Goal: Answer question/provide support: Answer question/provide support

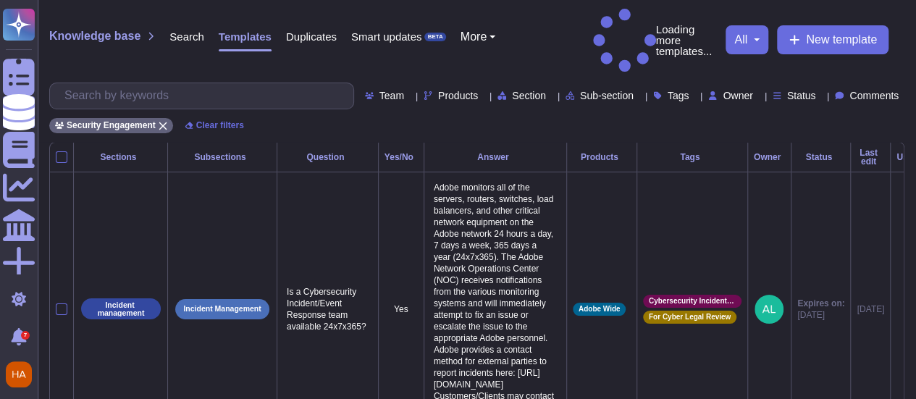
click at [872, 91] on span "Comments" at bounding box center [874, 96] width 49 height 10
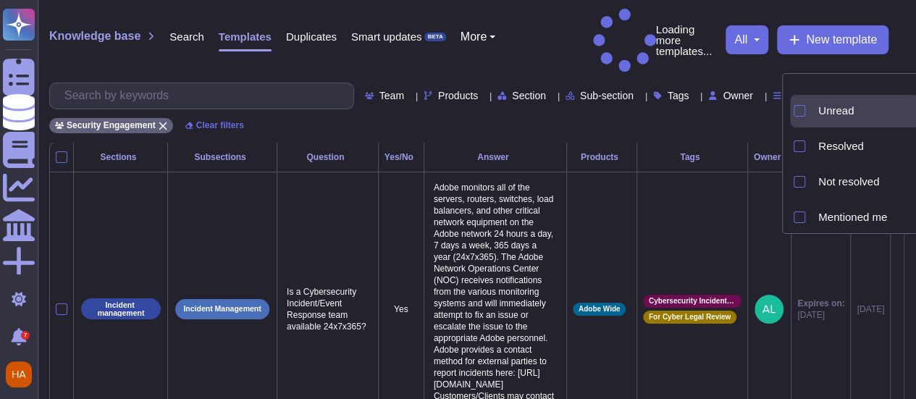
scroll to position [65, 0]
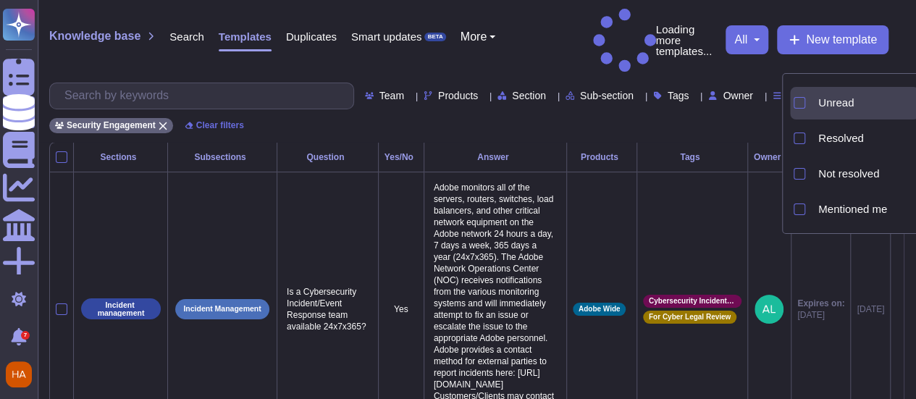
click at [839, 174] on span "Not resolved" at bounding box center [848, 173] width 61 height 13
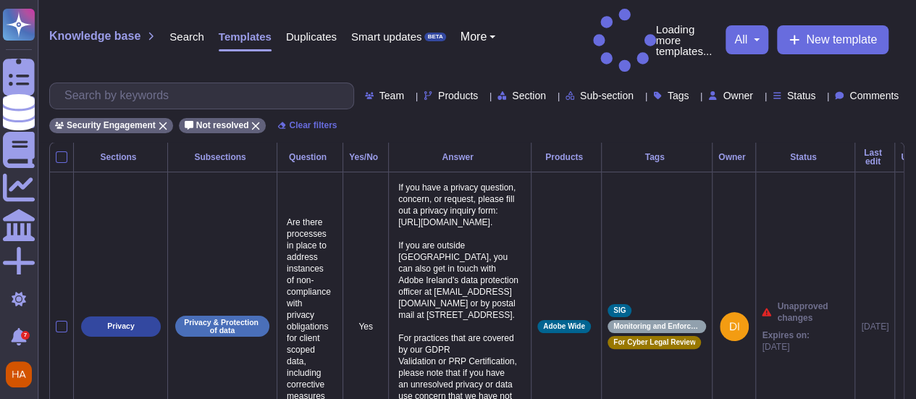
drag, startPoint x: 514, startPoint y: 43, endPoint x: 495, endPoint y: 58, distance: 23.6
click at [501, 53] on div "Knowledge base Search Templates Duplicates Smart updates BETA More Loading more…" at bounding box center [477, 71] width 879 height 142
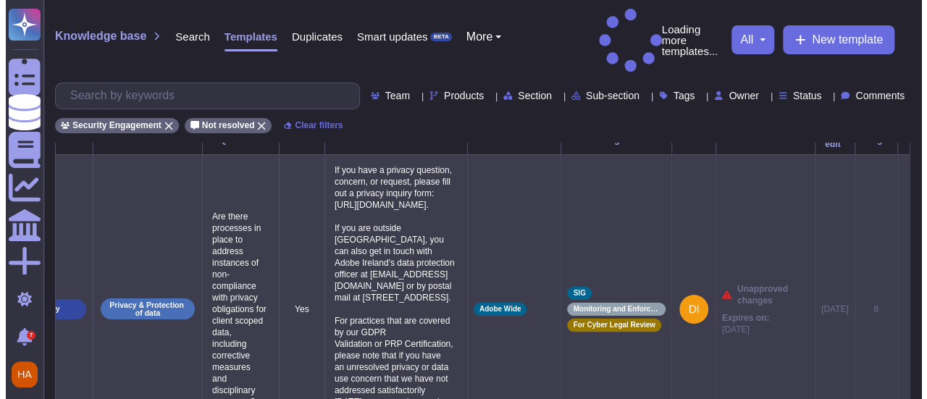
scroll to position [0, 0]
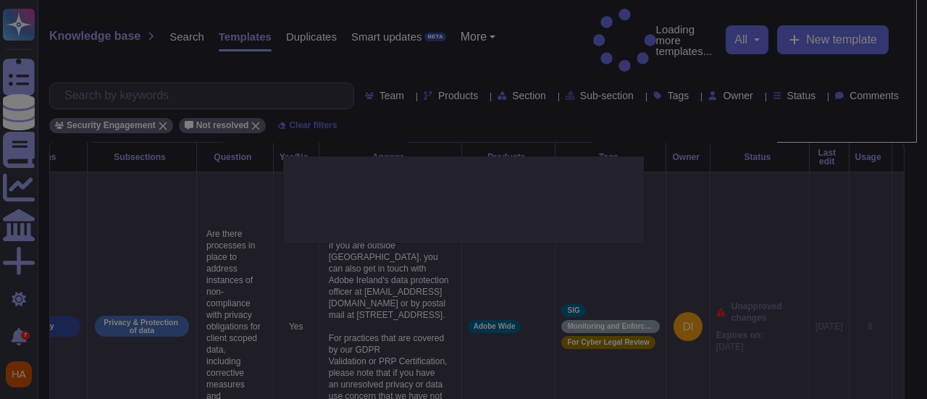
type textarea "Are there processes in place to address instances of non-compliance with privac…"
type textarea "If you have a privacy question, concern, or request, please fill out a privacy …"
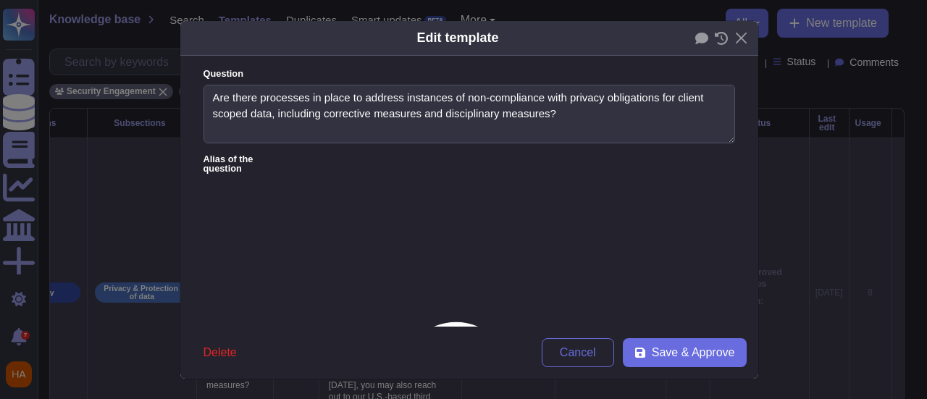
type textarea "Are there processes in place to address instances of non-compliance with privac…"
type textarea "If you have a privacy question, concern, or request, please fill out a privacy …"
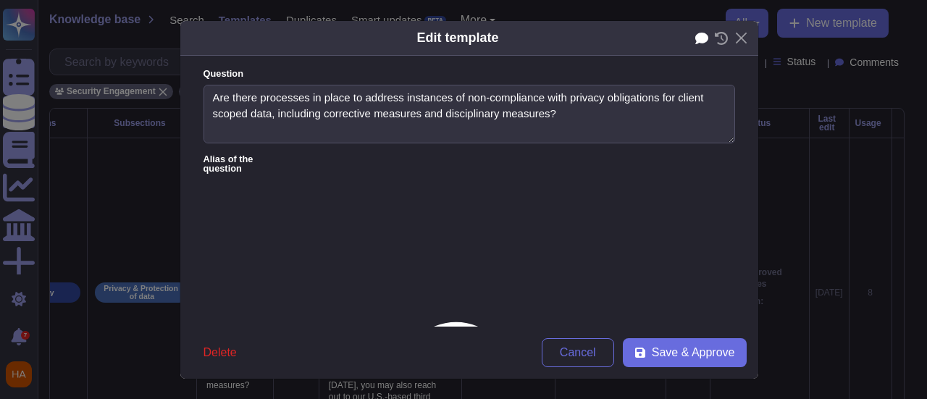
click at [695, 41] on icon at bounding box center [701, 38] width 13 height 13
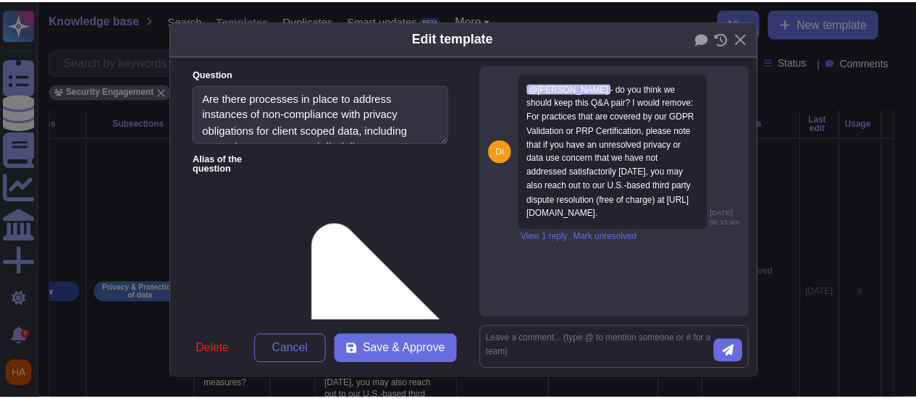
scroll to position [0, 0]
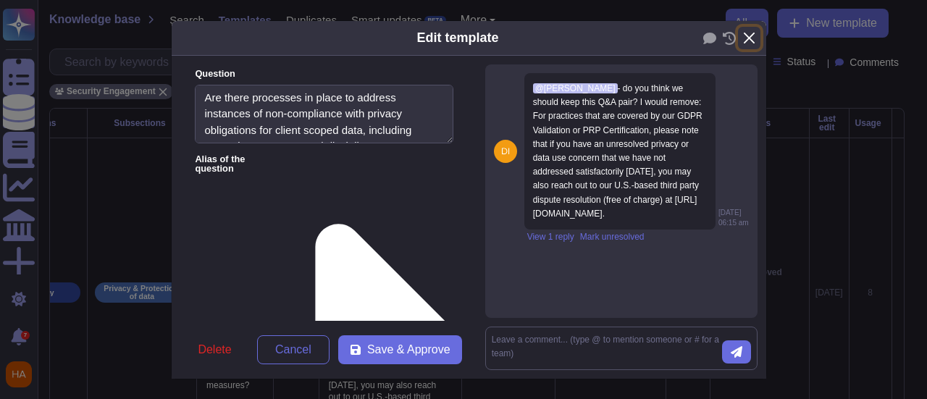
click at [740, 41] on button "Close" at bounding box center [749, 38] width 22 height 22
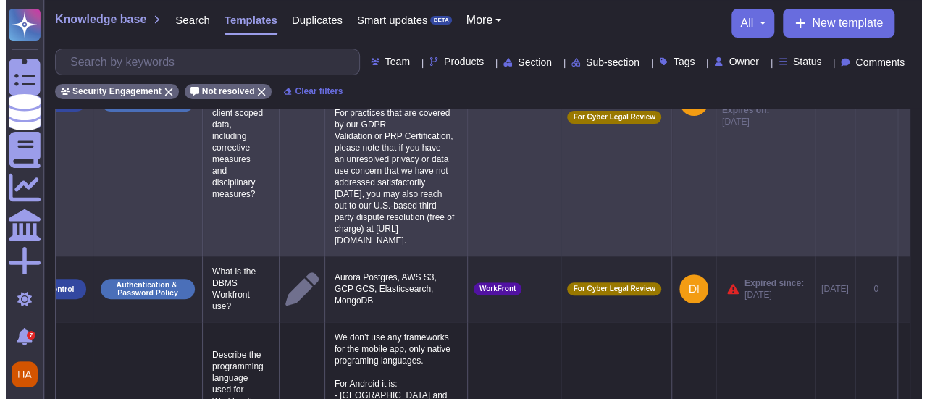
scroll to position [0, 102]
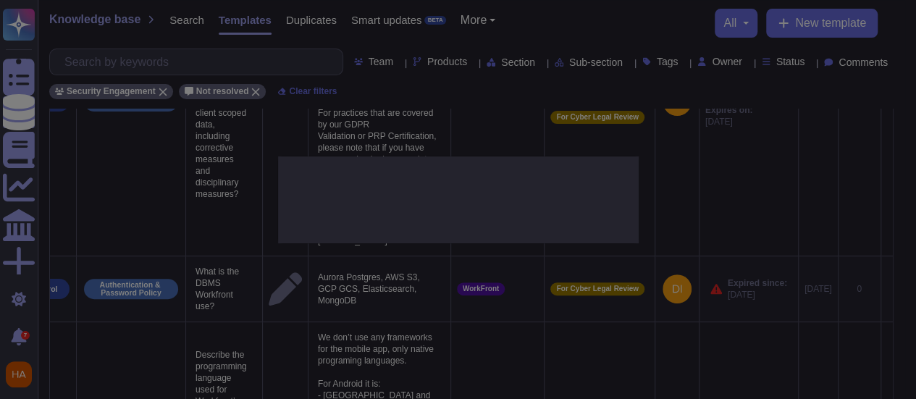
scroll to position [0, 101]
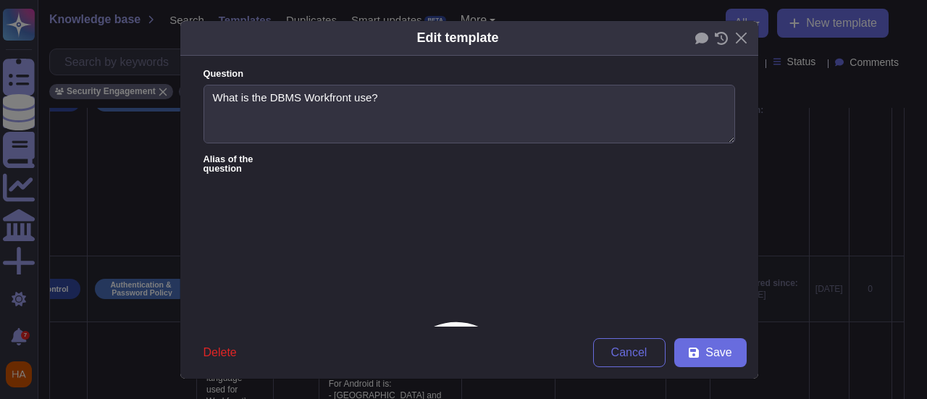
type textarea "What is the DBMS Workfront use?"
type textarea "Aurora Postgres, AWS S3, GCP GCS, Elasticsearch, MongoDB"
click at [695, 35] on icon at bounding box center [701, 39] width 13 height 12
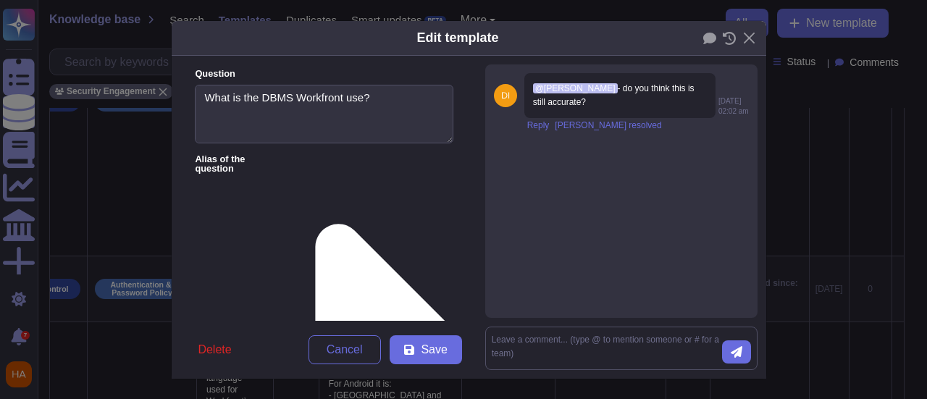
click at [783, 138] on div "Edit template Question What is the DBMS Workfront use? Alias of the question An…" at bounding box center [463, 199] width 927 height 399
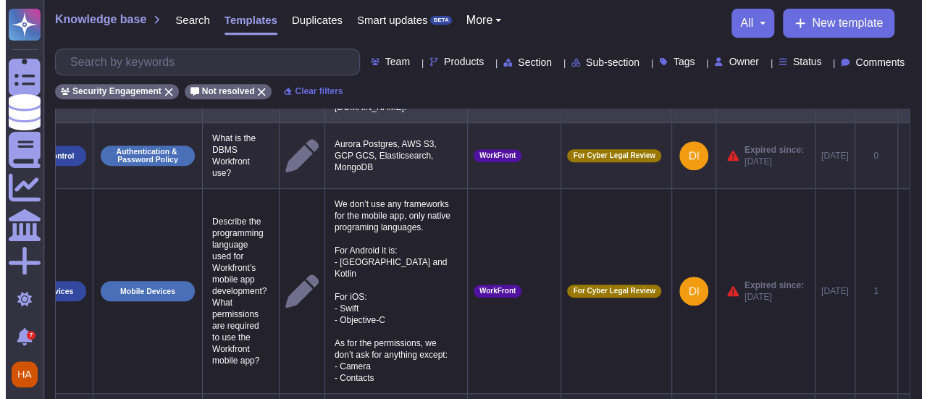
scroll to position [0, 102]
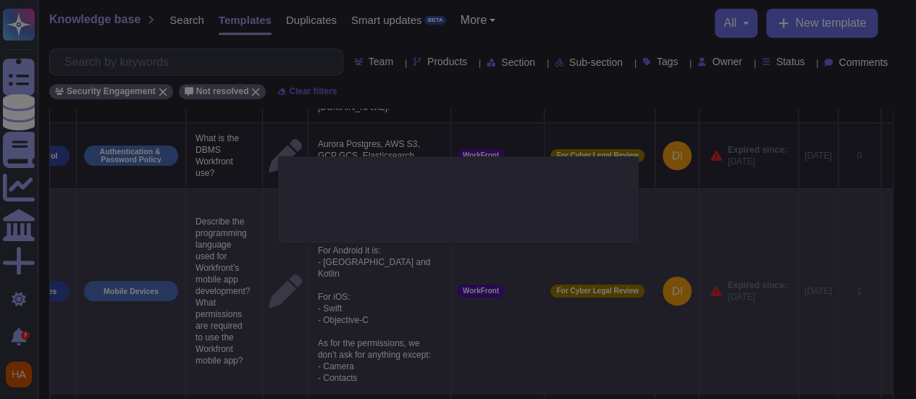
scroll to position [0, 101]
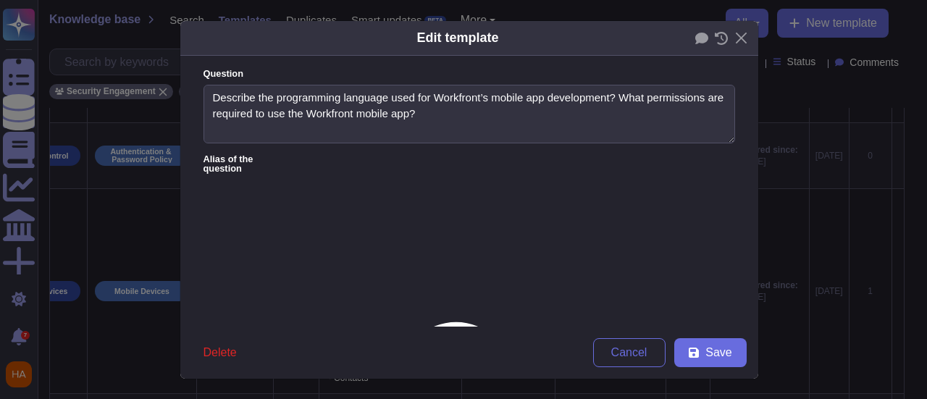
type textarea "Describe the programming language used for Workfront’s mobile app development? …"
type textarea "We don’t use any frameworks for the mobile app, only native programing language…"
click at [699, 40] on icon at bounding box center [701, 39] width 13 height 12
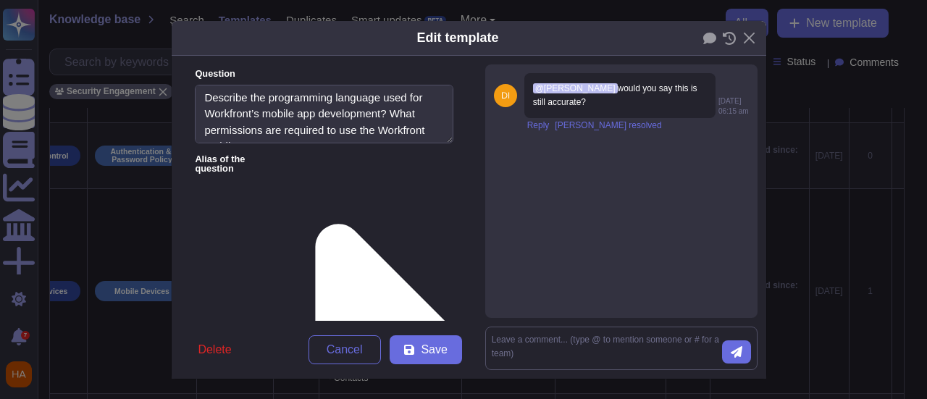
click at [810, 148] on div "Edit template Question Describe the programming language used for Workfront’s m…" at bounding box center [463, 199] width 927 height 399
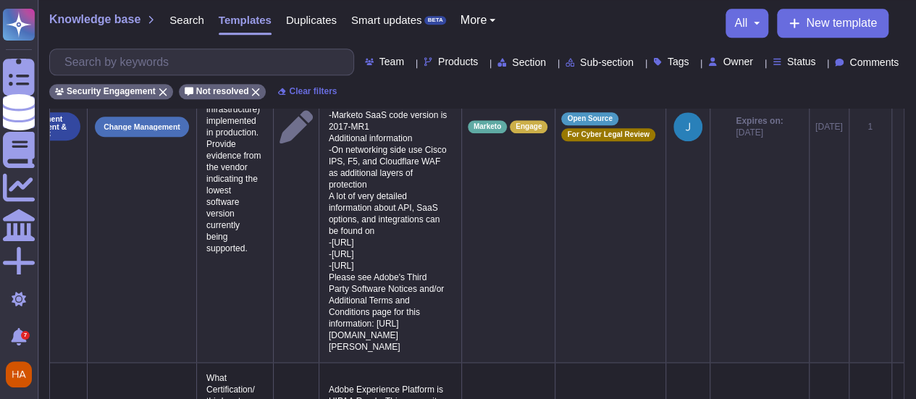
scroll to position [828, 0]
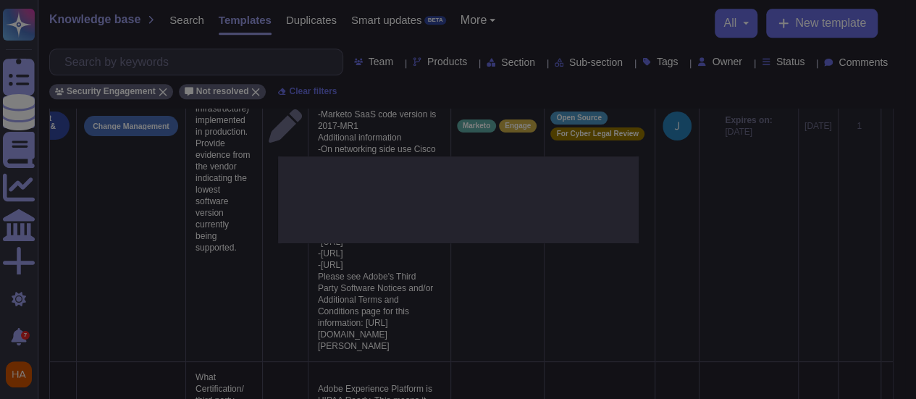
scroll to position [0, 101]
type textarea "Provide evidence of the software version of each vendor supplied software (incl…"
type textarea "We do not share detailed information about OS and application versions, but we …"
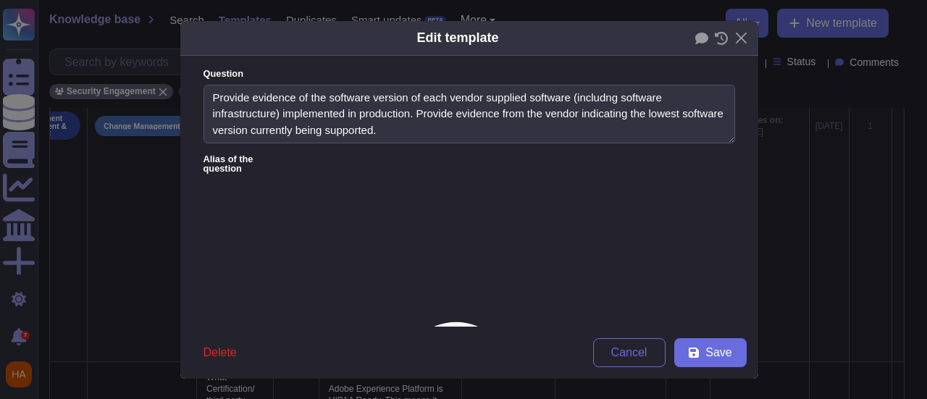
type textarea "Provide evidence of the software version of each vendor supplied software (incl…"
type textarea "We do not share detailed information about OS and application versions, but we …"
click at [695, 39] on icon at bounding box center [701, 39] width 13 height 12
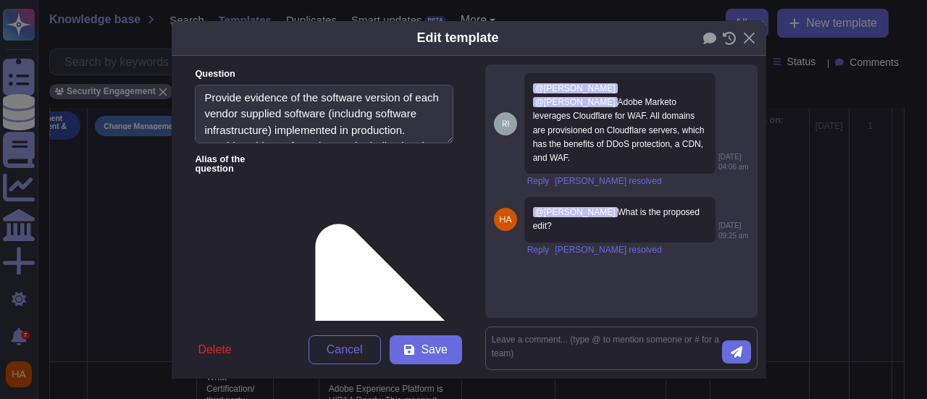
click at [798, 228] on div "Edit template Question Provide evidence of the software version of each vendor …" at bounding box center [463, 199] width 927 height 399
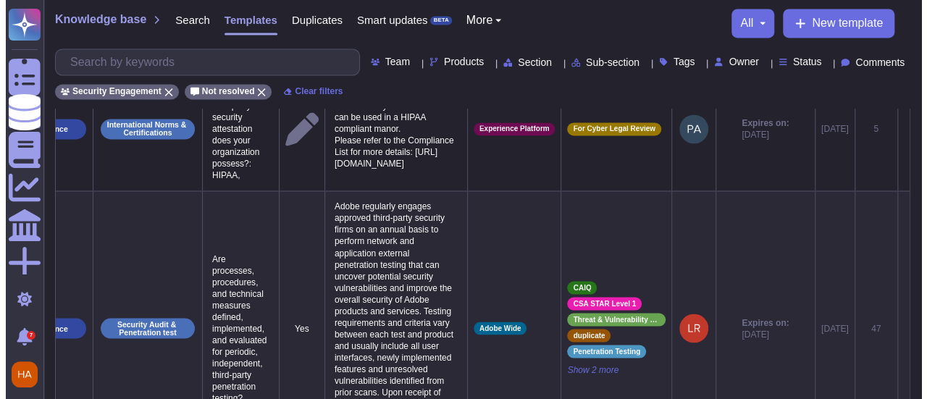
scroll to position [1128, 0]
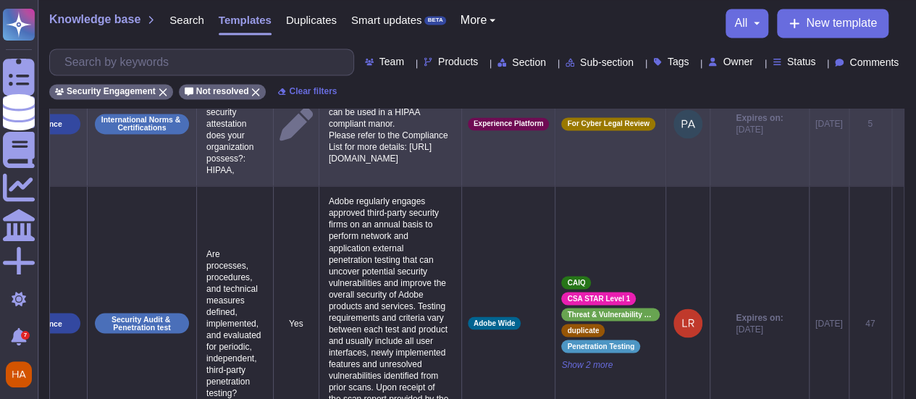
click at [898, 125] on icon at bounding box center [898, 125] width 0 height 0
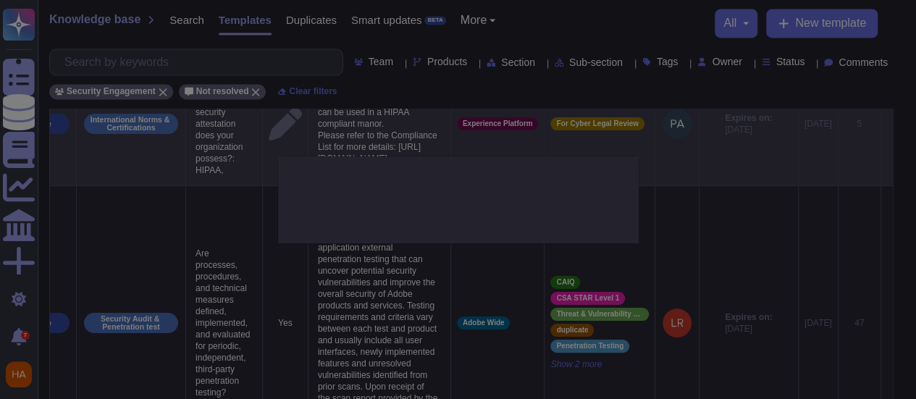
type textarea "What Certification/ third party security attestation does your organization pos…"
type textarea "Adobe Experience Platform is HIPAA Ready. This means it can be used in a HIPAA …"
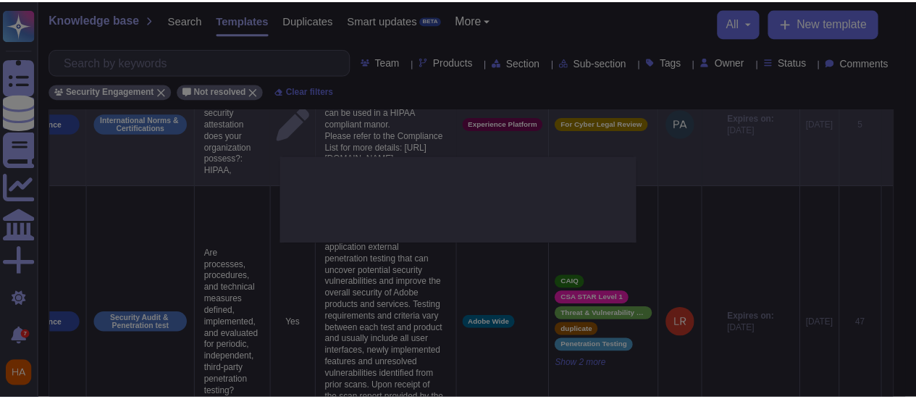
scroll to position [0, 101]
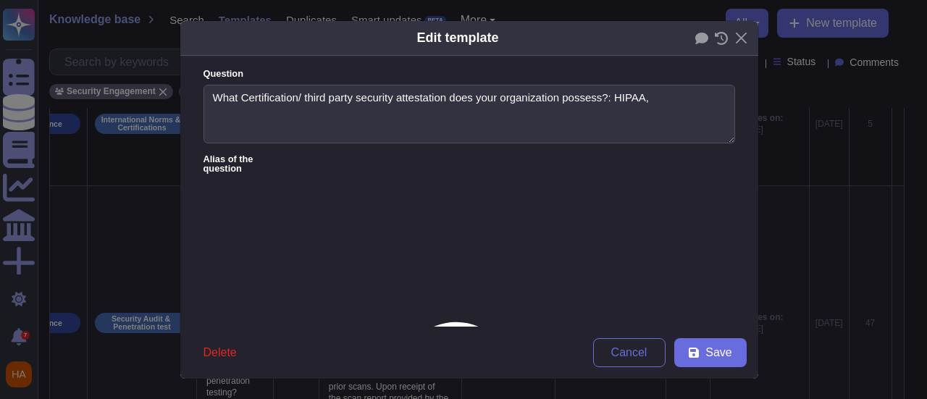
type textarea "What Certification/ third party security attestation does your organization pos…"
type textarea "Adobe Experience Platform is HIPAA Ready. This means it can be used in a HIPAA …"
click at [695, 38] on icon at bounding box center [701, 39] width 13 height 12
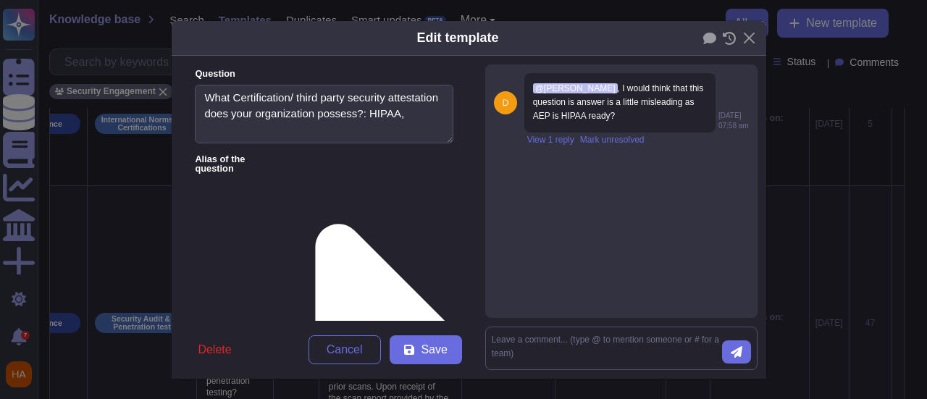
click at [836, 195] on div "Edit template Question What Certification/ third party security attestation doe…" at bounding box center [463, 199] width 927 height 399
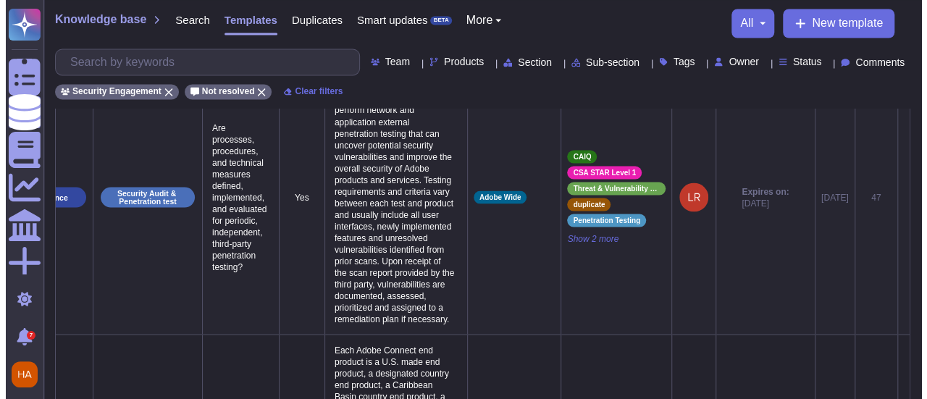
scroll to position [0, 102]
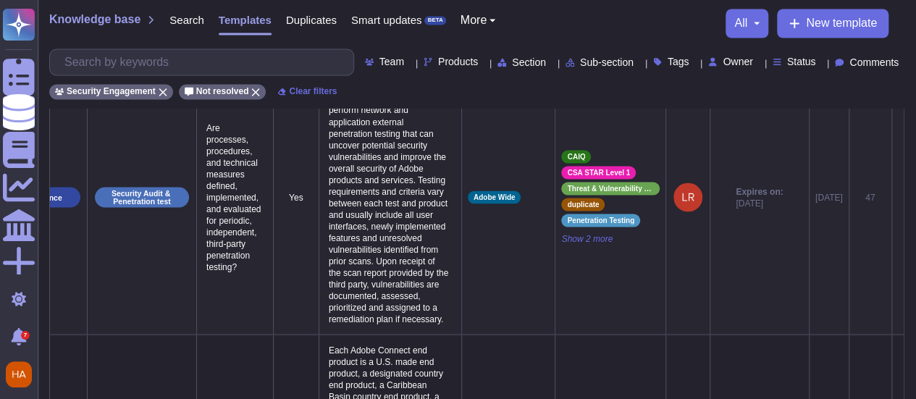
click at [898, 198] on icon at bounding box center [898, 198] width 0 height 0
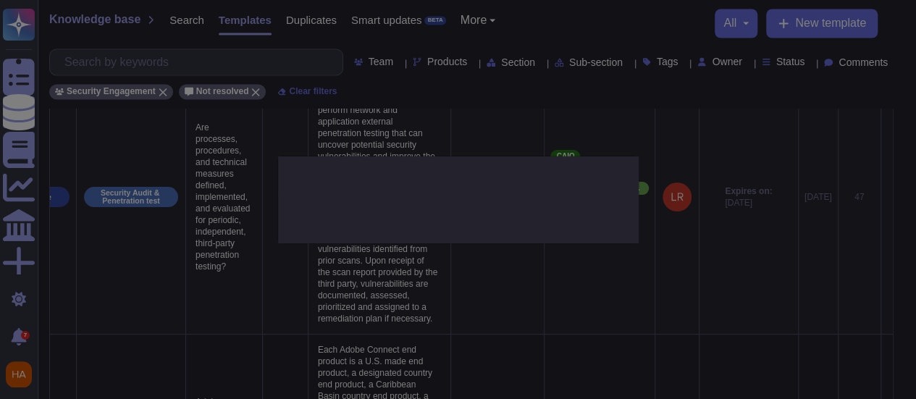
type textarea "Are processes, procedures, and technical measures defined, implemented, and eva…"
type textarea "Adobe regularly engages approved third-party security firms on an annual basis …"
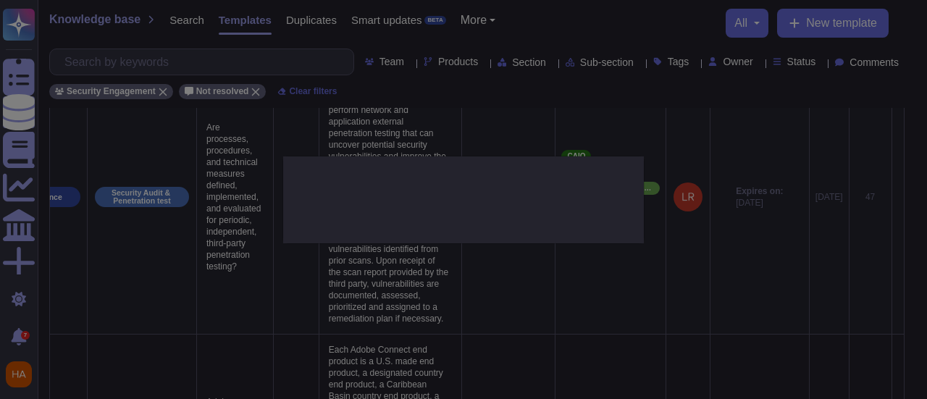
scroll to position [0, 101]
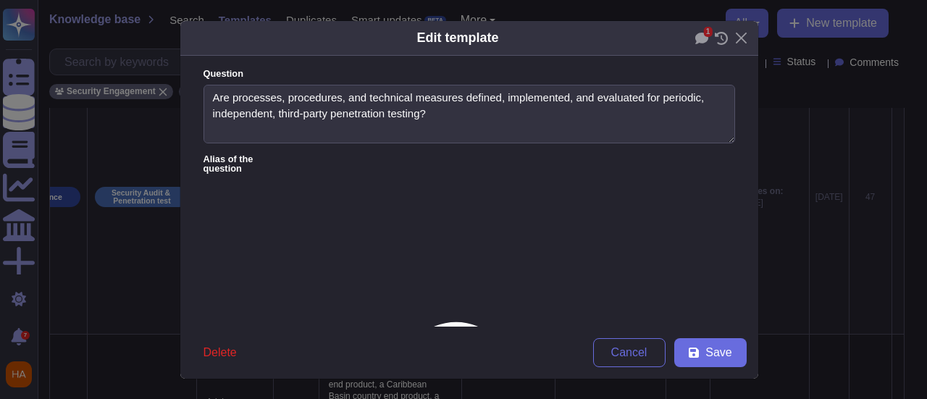
type textarea "Are processes, procedures, and technical measures defined, implemented, and eva…"
type textarea "Adobe regularly engages approved third-party security firms on an annual basis …"
click at [695, 39] on icon at bounding box center [701, 39] width 13 height 12
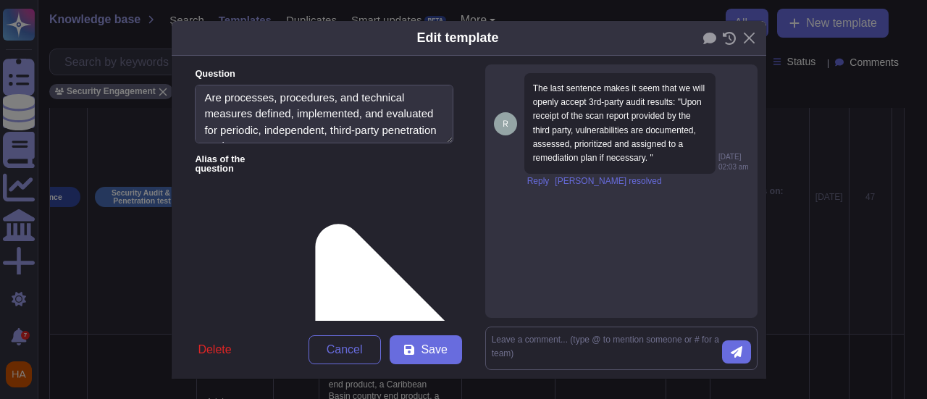
drag, startPoint x: 427, startPoint y: 262, endPoint x: 410, endPoint y: 328, distance: 68.2
click at [410, 328] on div "Question Are processes, procedures, and technical measures defined, implemented…" at bounding box center [324, 217] width 304 height 323
click at [703, 37] on icon at bounding box center [709, 39] width 13 height 12
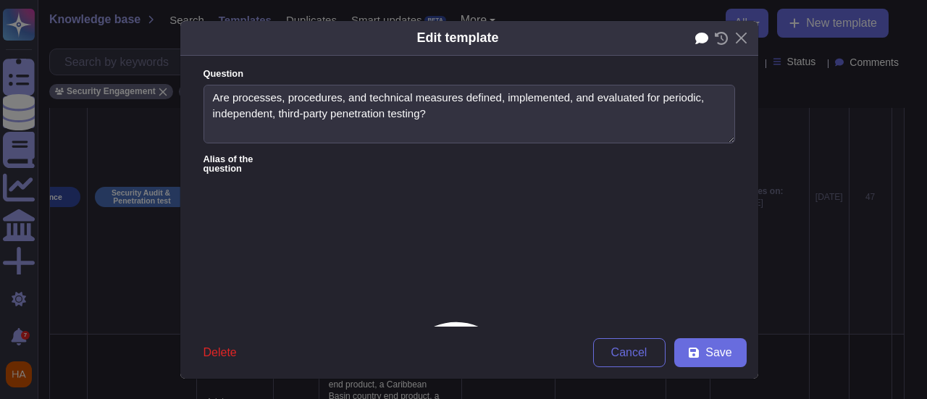
click at [695, 38] on icon at bounding box center [701, 39] width 13 height 12
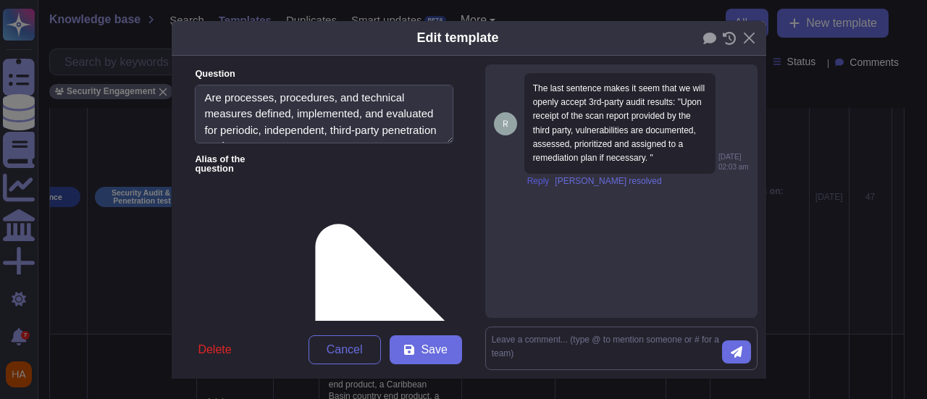
click at [530, 185] on span "Reply" at bounding box center [538, 181] width 22 height 9
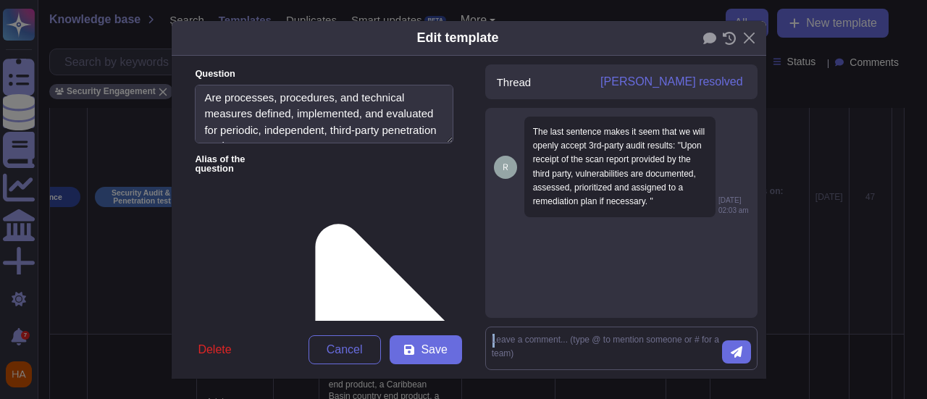
click at [563, 338] on form at bounding box center [621, 348] width 272 height 43
click at [563, 338] on textarea at bounding box center [607, 348] width 230 height 30
type textarea "I think in context of the entire response this statement does not imply that we…"
click at [731, 348] on icon "submit" at bounding box center [737, 352] width 12 height 12
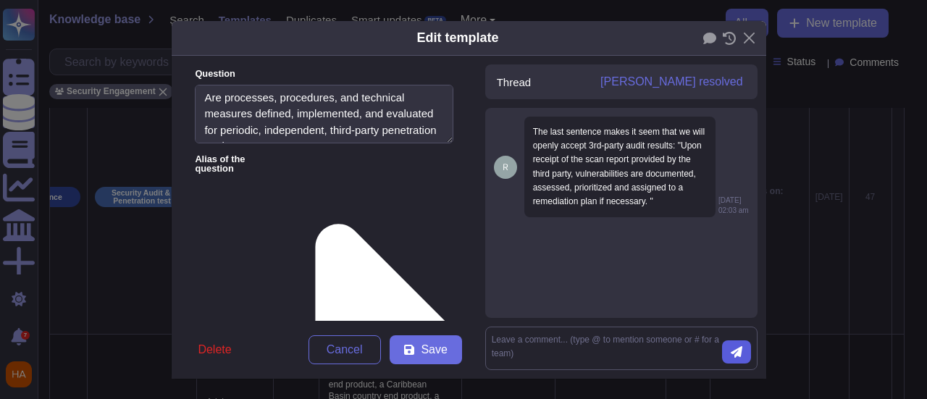
scroll to position [8, 0]
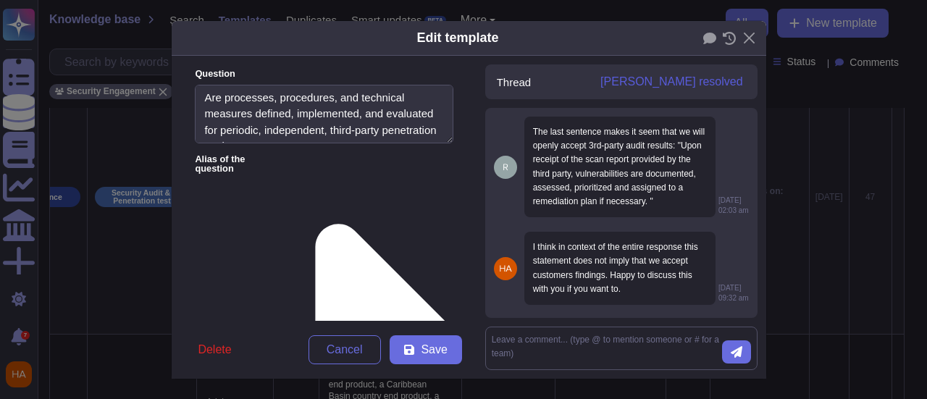
click at [697, 84] on span "[PERSON_NAME] resolved" at bounding box center [671, 82] width 143 height 12
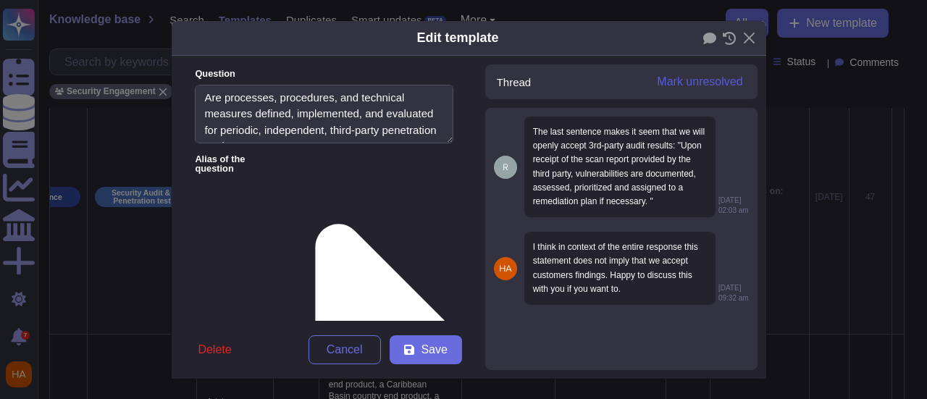
click at [687, 84] on span "Mark unresolved" at bounding box center [699, 82] width 85 height 12
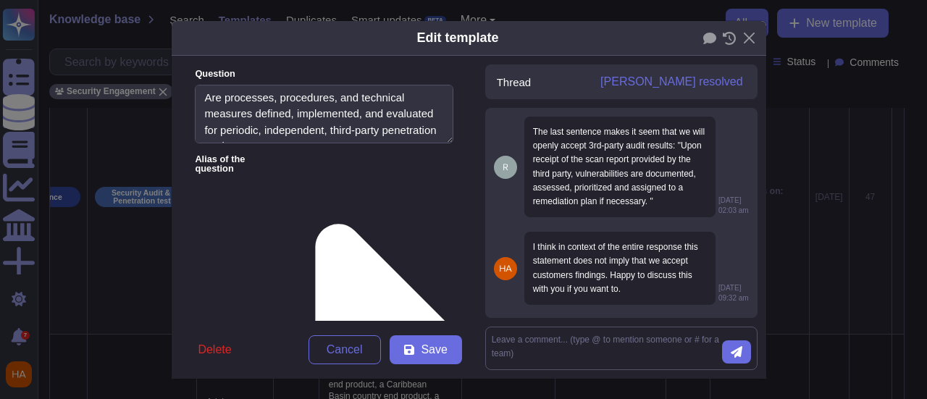
scroll to position [14, 0]
click at [562, 345] on textarea at bounding box center [607, 348] width 230 height 30
type textarea "@[PERSON_NAME]"
click at [734, 347] on button "submit" at bounding box center [736, 351] width 29 height 23
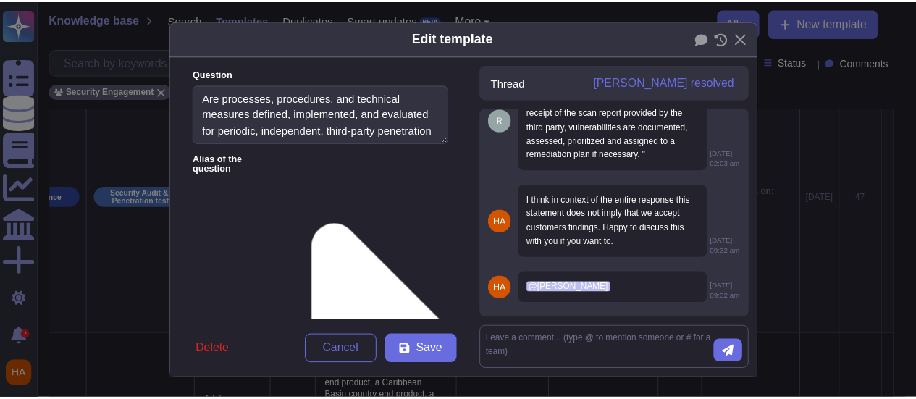
scroll to position [0, 0]
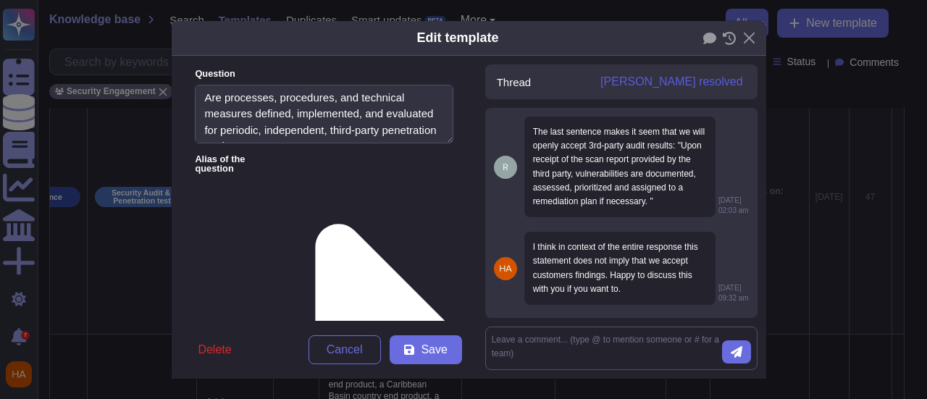
click at [701, 76] on span "[PERSON_NAME] resolved" at bounding box center [671, 82] width 143 height 12
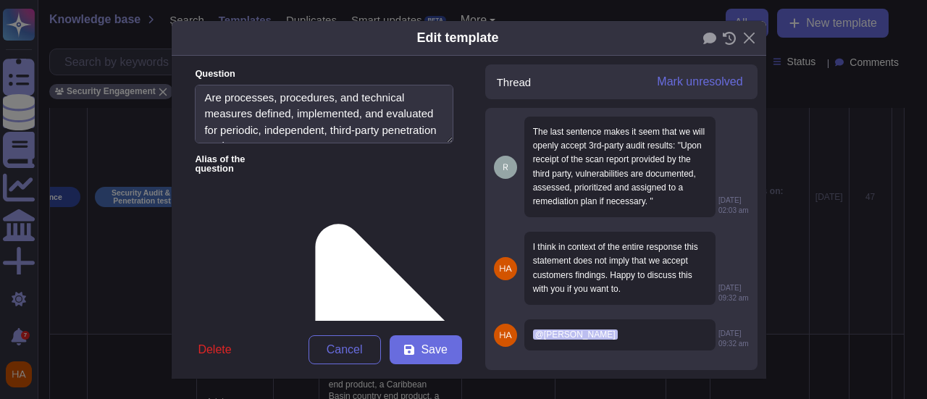
click at [858, 166] on div "Edit template Question Are processes, procedures, and technical measures define…" at bounding box center [463, 199] width 927 height 399
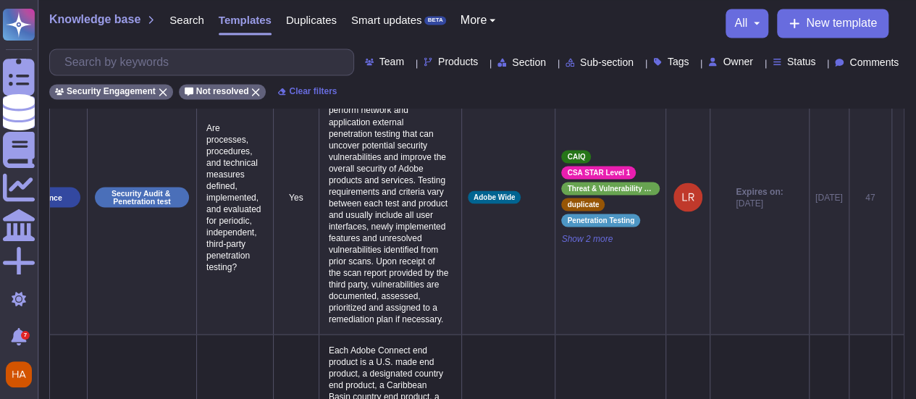
scroll to position [0, 102]
click at [898, 198] on icon at bounding box center [898, 198] width 0 height 0
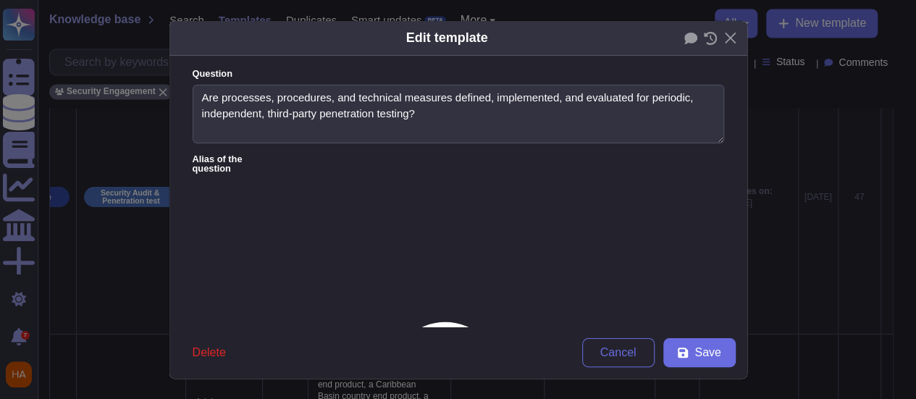
type textarea "Are processes, procedures, and technical measures defined, implemented, and eva…"
type textarea "Adobe regularly engages approved third-party security firms on an annual basis …"
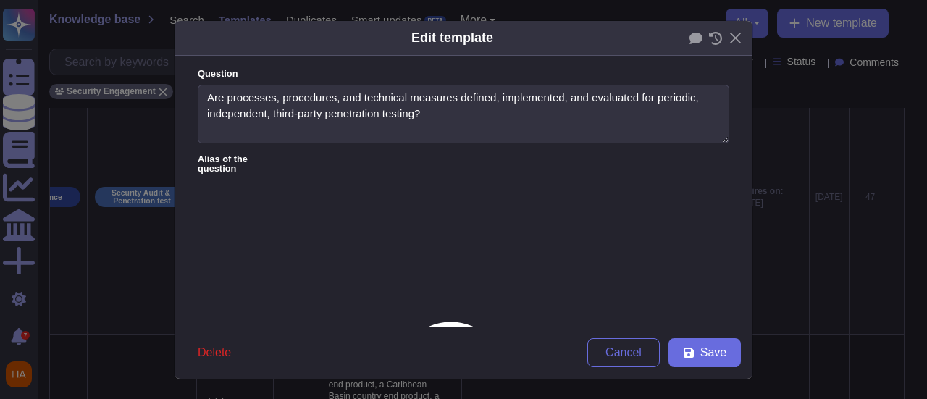
click at [800, 264] on div "Edit template Question Are processes, procedures, and technical measures define…" at bounding box center [463, 199] width 927 height 399
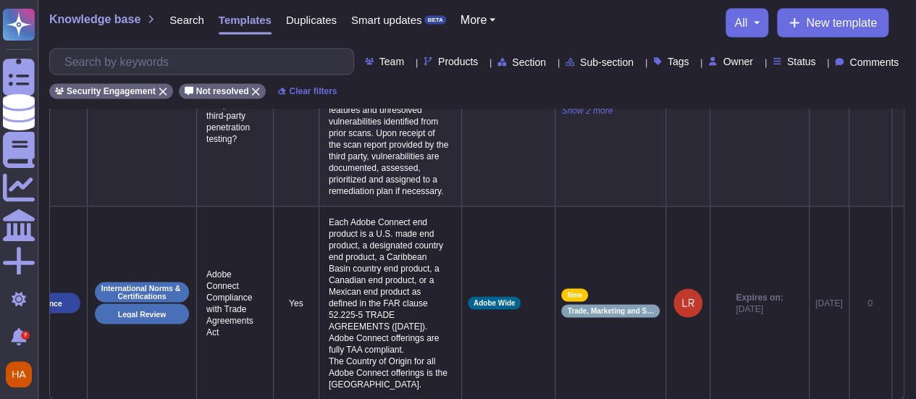
scroll to position [0, 102]
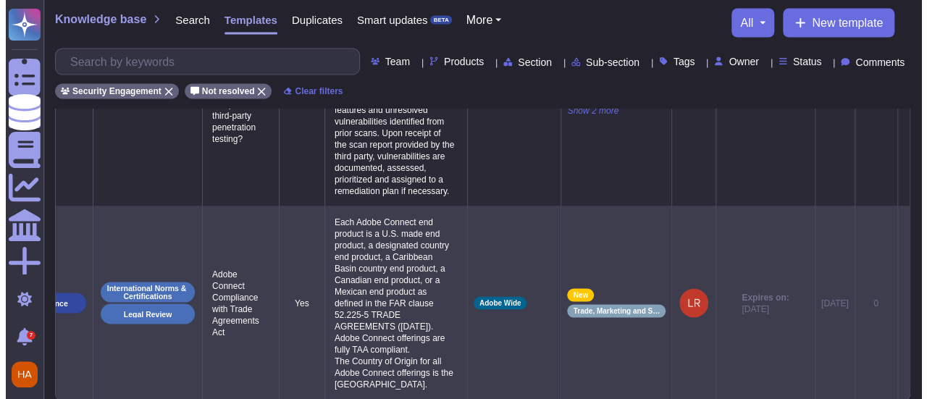
scroll to position [0, 101]
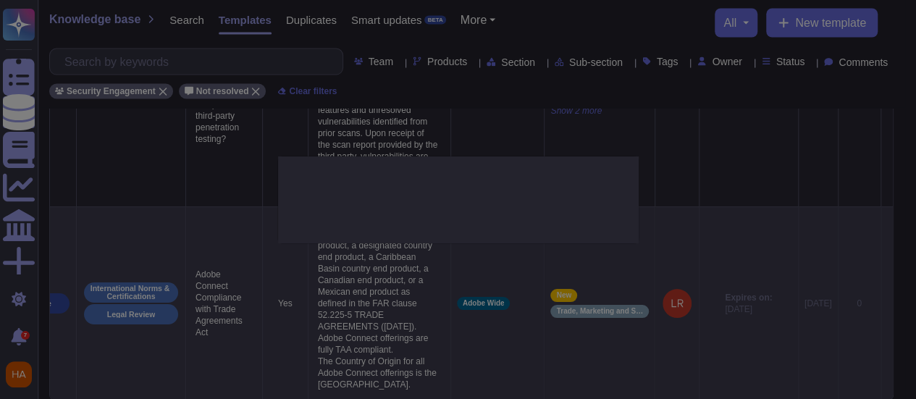
type textarea "Adobe Connect Compliance with Trade Agreements Act"
type textarea "Each Adobe Connect end product is a U.S. made end product, a designated country…"
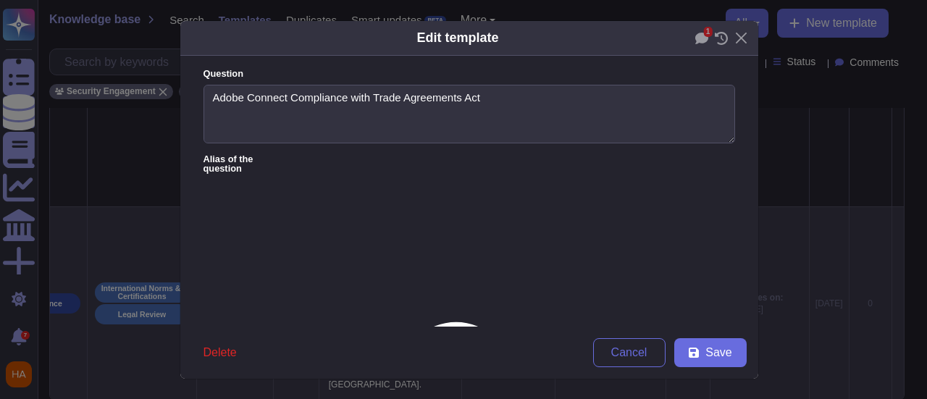
type textarea "Adobe Connect Compliance with Trade Agreements Act"
type textarea "Each Adobe Connect end product is a U.S. made end product, a designated country…"
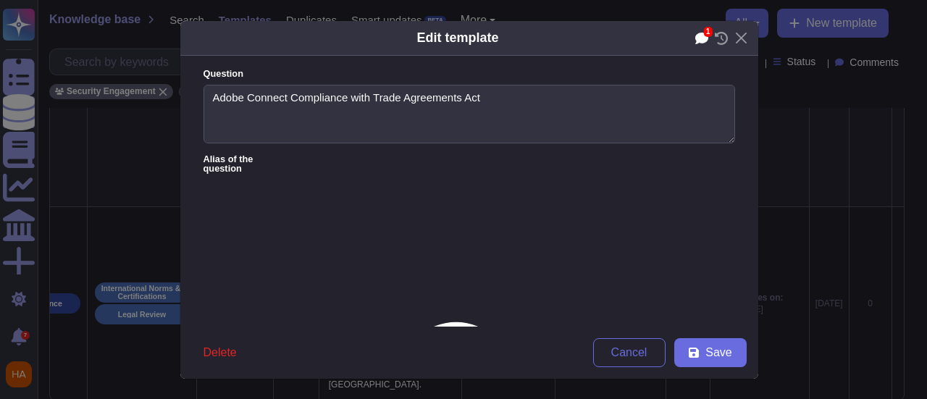
click at [698, 35] on icon at bounding box center [701, 39] width 13 height 12
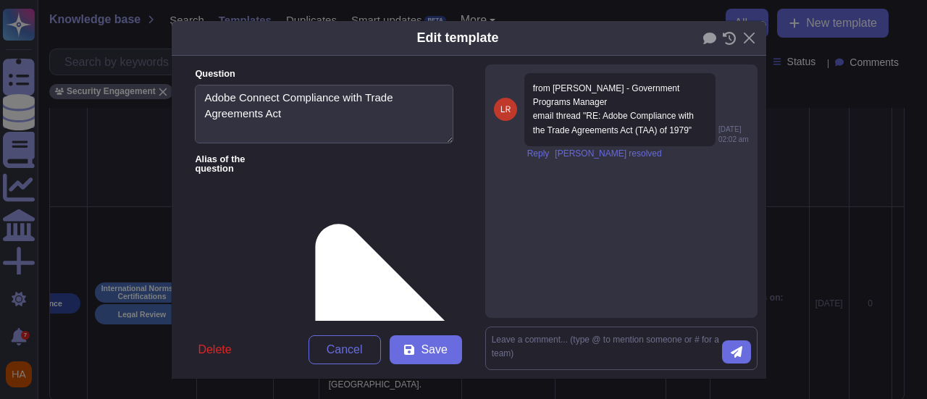
scroll to position [114, 0]
click at [580, 158] on span "[PERSON_NAME] resolved" at bounding box center [608, 153] width 106 height 9
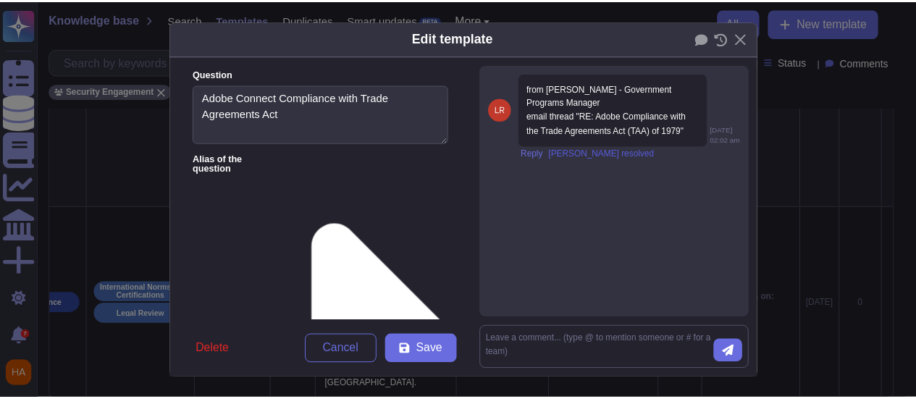
scroll to position [1253, 0]
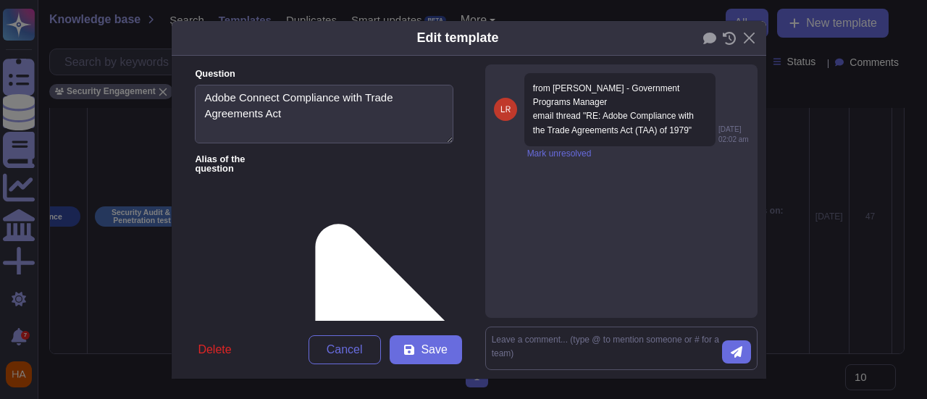
click at [803, 217] on div "Edit template Question Adobe Connect Compliance with Trade Agreements Act Alias…" at bounding box center [463, 199] width 927 height 399
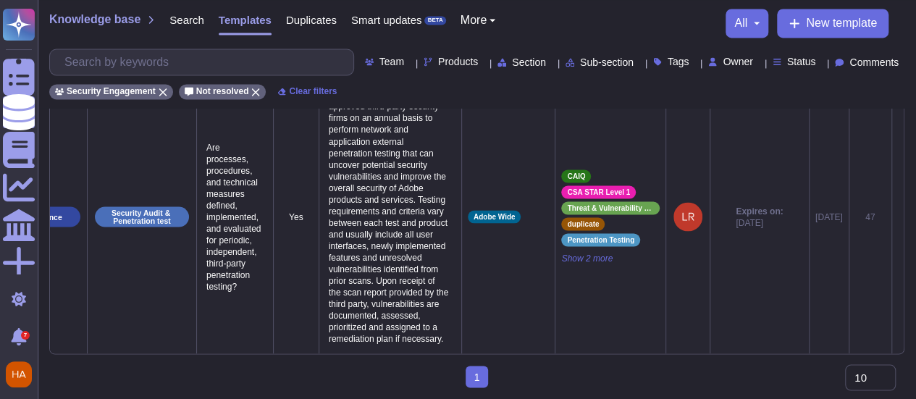
scroll to position [1234, 0]
click at [898, 217] on icon at bounding box center [898, 217] width 0 height 0
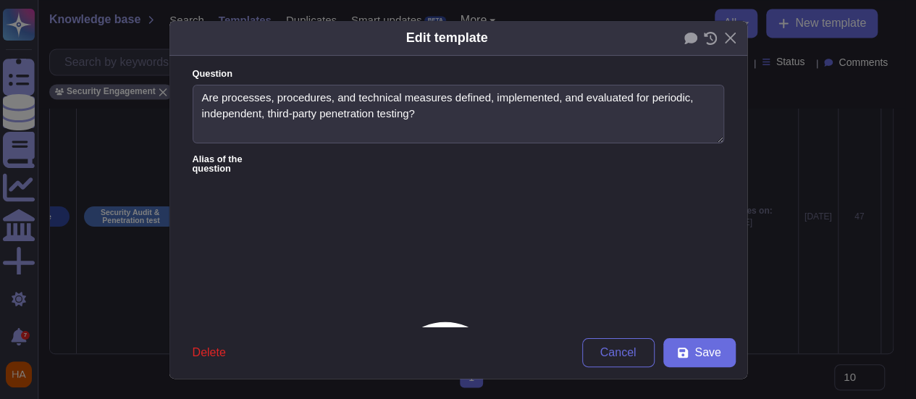
scroll to position [0, 101]
type textarea "Are processes, procedures, and technical measures defined, implemented, and eva…"
type textarea "Adobe regularly engages approved third-party security firms on an annual basis …"
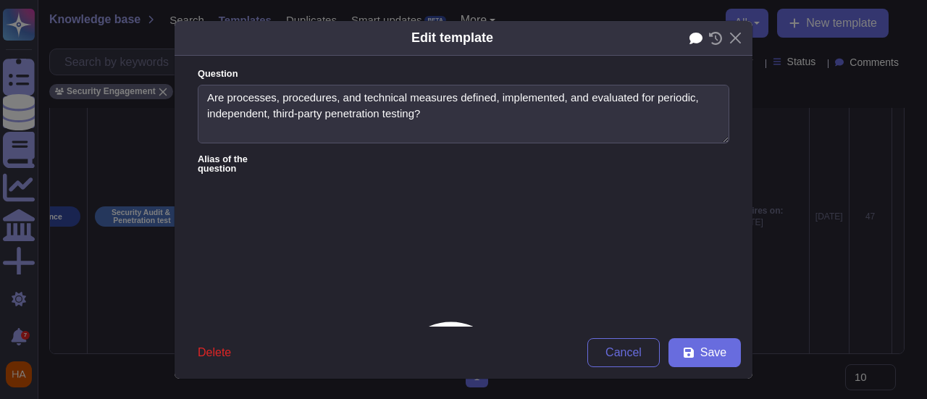
click at [690, 37] on icon at bounding box center [696, 39] width 13 height 12
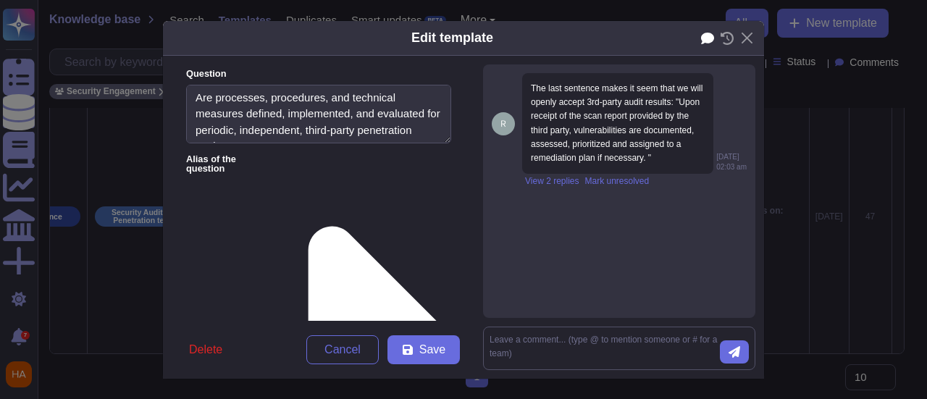
click at [690, 37] on div "Edit template" at bounding box center [463, 38] width 601 height 35
click at [701, 33] on icon at bounding box center [707, 39] width 13 height 12
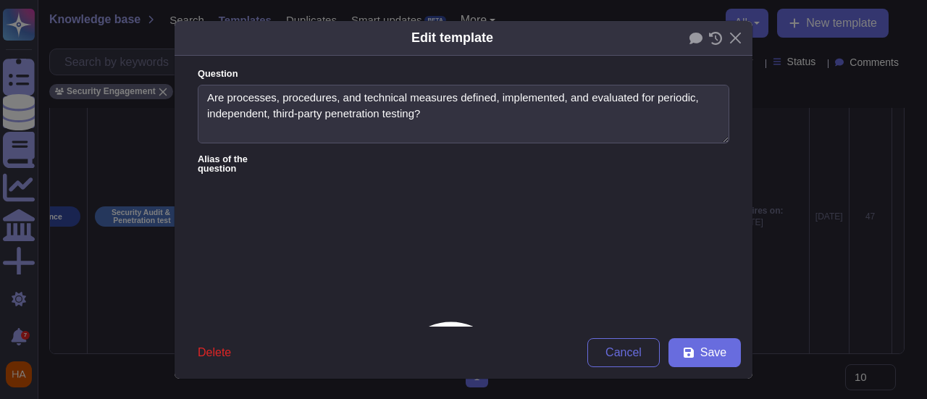
click at [776, 122] on div "Edit template Question Are processes, procedures, and technical measures define…" at bounding box center [463, 199] width 927 height 399
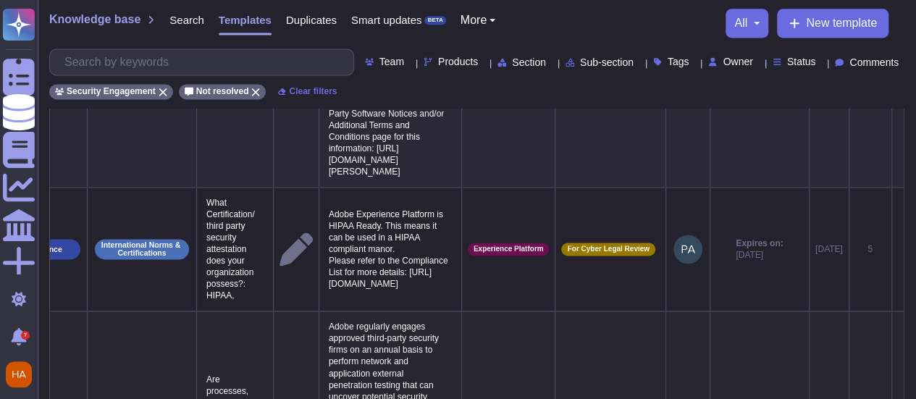
scroll to position [995, 0]
